Goal: Information Seeking & Learning: Learn about a topic

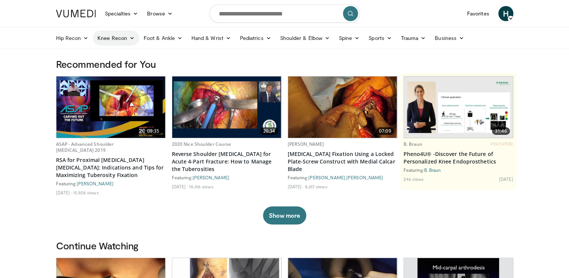
click at [105, 36] on link "Knee Recon" at bounding box center [116, 37] width 46 height 15
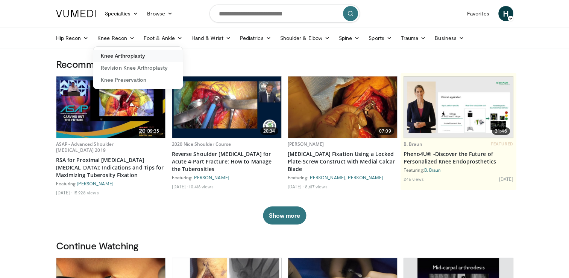
click at [118, 52] on link "Knee Arthroplasty" at bounding box center [138, 56] width 90 height 12
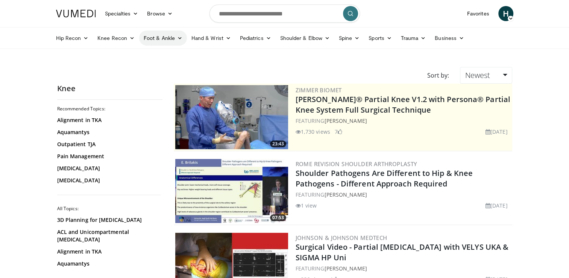
click at [161, 35] on link "Foot & Ankle" at bounding box center [163, 37] width 48 height 15
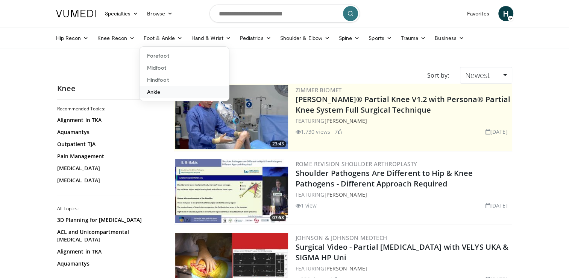
click at [165, 90] on link "Ankle" at bounding box center [185, 92] width 90 height 12
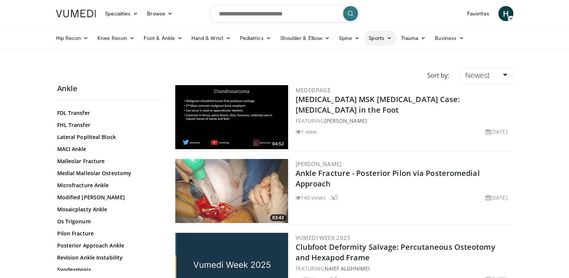
click at [380, 38] on link "Sports" at bounding box center [380, 37] width 32 height 15
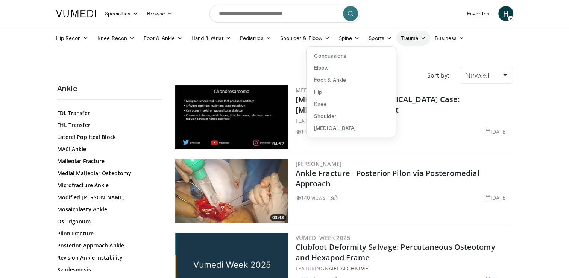
click at [401, 38] on link "Trauma" at bounding box center [414, 37] width 34 height 15
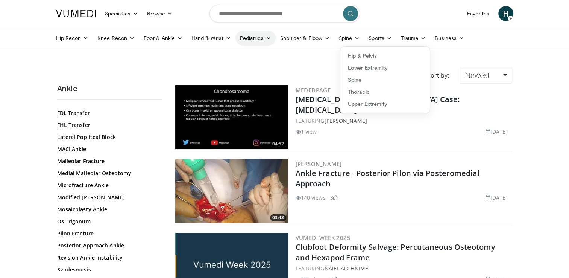
click at [239, 38] on link "Pediatrics" at bounding box center [255, 37] width 40 height 15
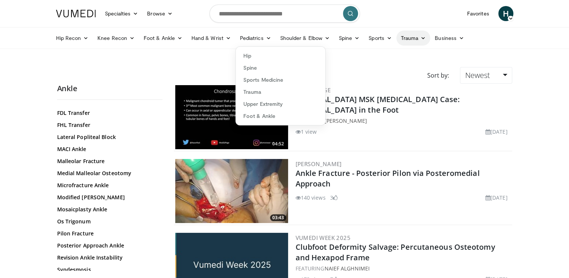
click at [406, 40] on link "Trauma" at bounding box center [414, 37] width 34 height 15
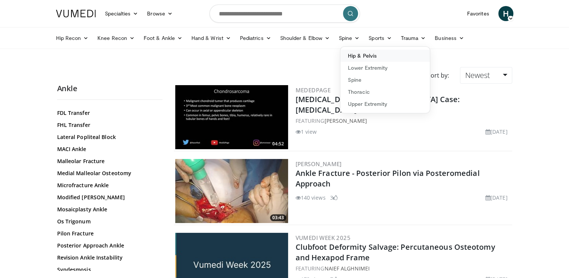
click at [369, 57] on link "Hip & Pelvis" at bounding box center [385, 56] width 90 height 12
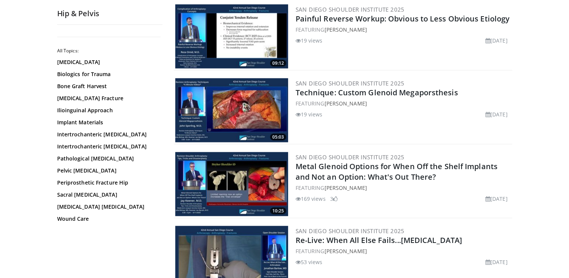
scroll to position [1730, 0]
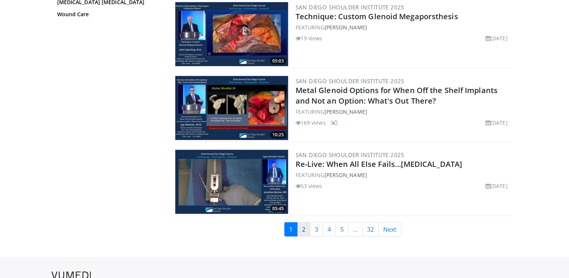
click at [307, 222] on link "2" at bounding box center [303, 229] width 13 height 14
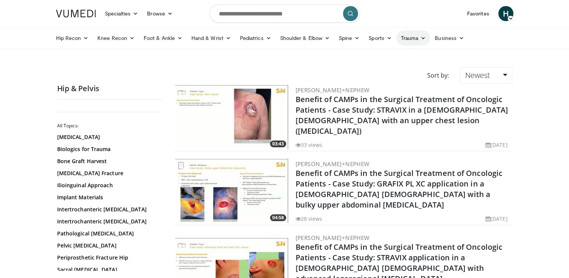
click at [416, 35] on link "Trauma" at bounding box center [414, 37] width 34 height 15
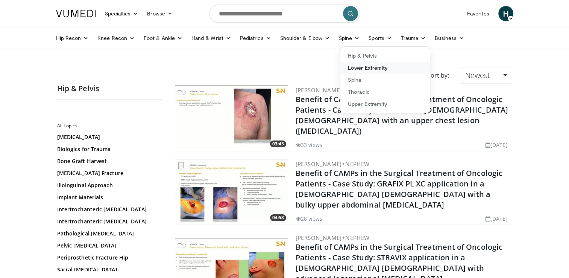
click at [364, 69] on link "Lower Extremity" at bounding box center [385, 68] width 90 height 12
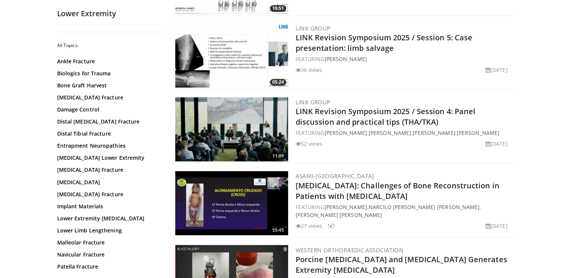
scroll to position [5, 0]
